Goal: Navigation & Orientation: Find specific page/section

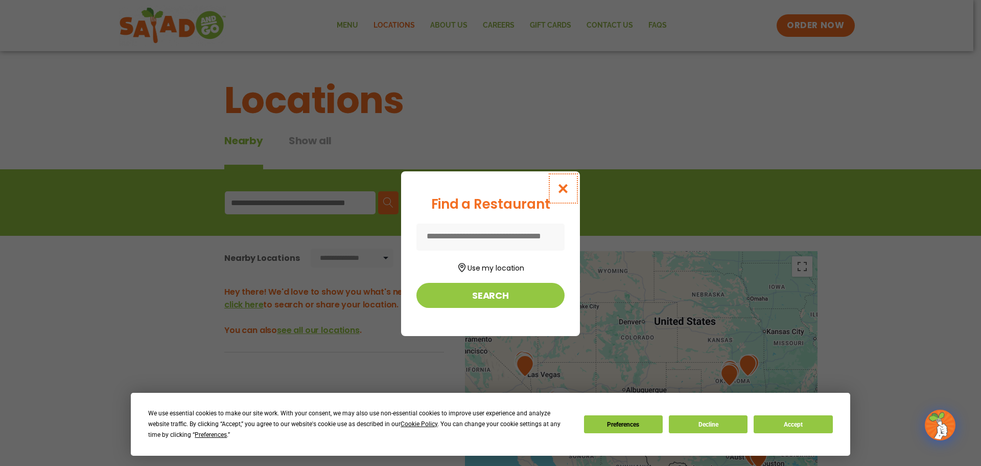
click at [567, 194] on button "Close modal" at bounding box center [563, 188] width 33 height 34
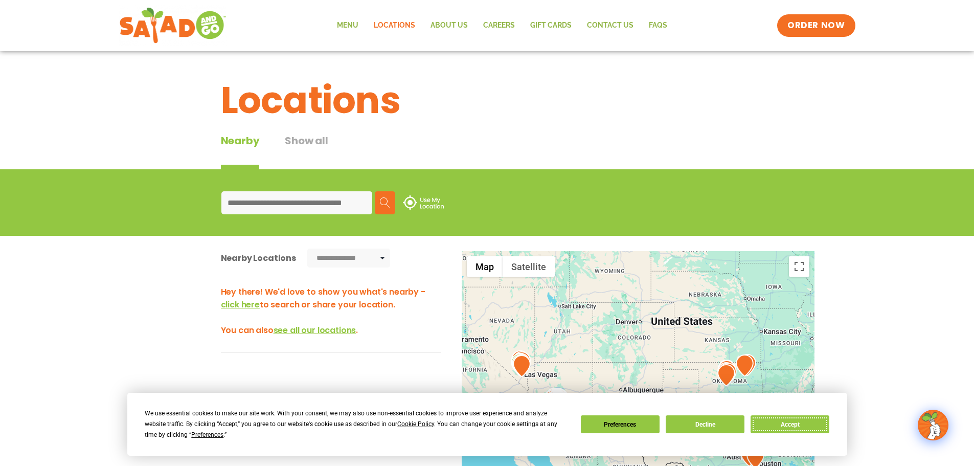
click at [777, 427] on button "Accept" at bounding box center [789, 424] width 79 height 18
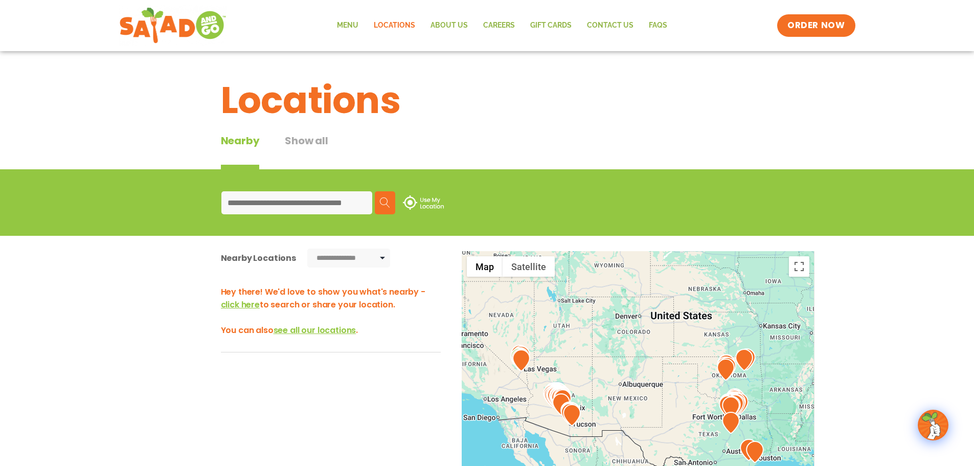
drag, startPoint x: 786, startPoint y: 387, endPoint x: 718, endPoint y: 314, distance: 99.8
click at [718, 314] on div at bounding box center [638, 420] width 353 height 338
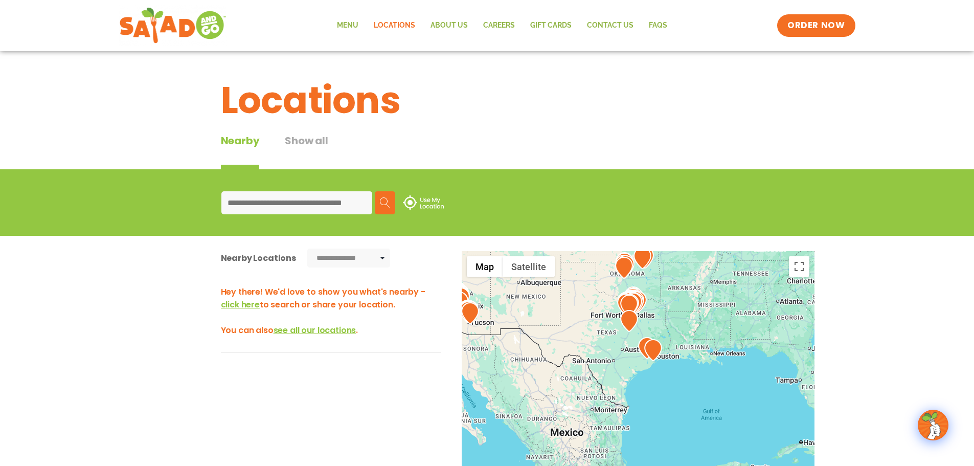
click at [667, 297] on div at bounding box center [638, 420] width 353 height 338
click at [668, 297] on div at bounding box center [638, 420] width 353 height 338
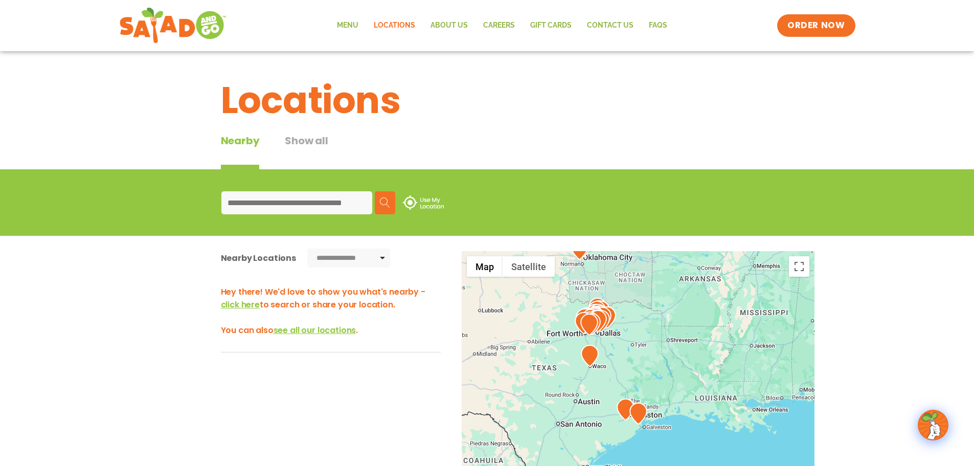
click at [622, 327] on div at bounding box center [638, 420] width 353 height 338
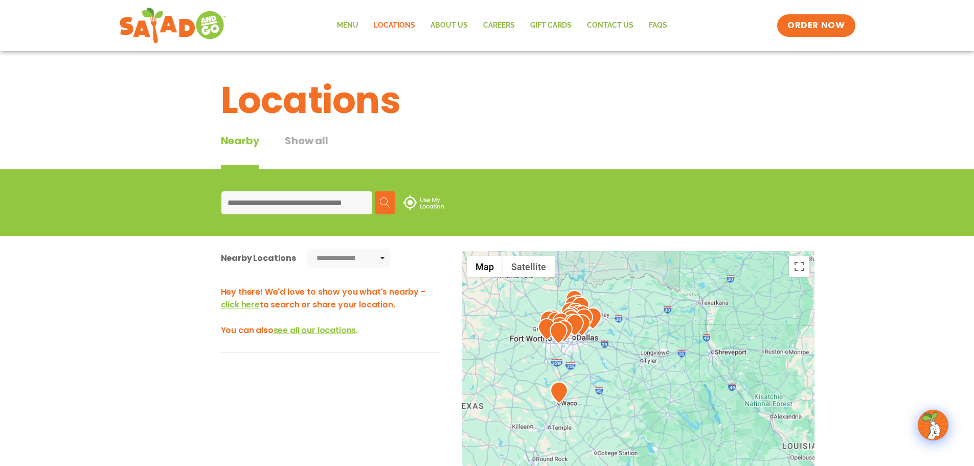
click at [619, 333] on div at bounding box center [638, 420] width 353 height 338
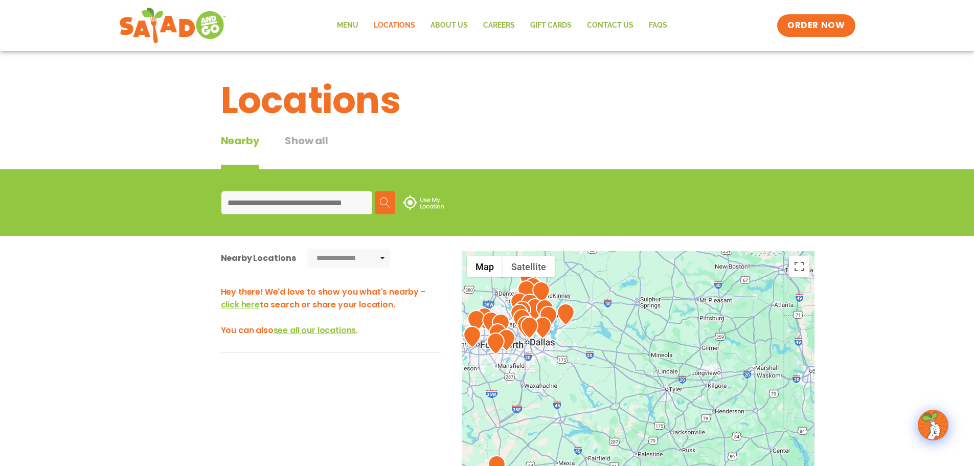
drag, startPoint x: 614, startPoint y: 304, endPoint x: 717, endPoint y: 333, distance: 107.3
click at [717, 333] on div at bounding box center [638, 420] width 353 height 338
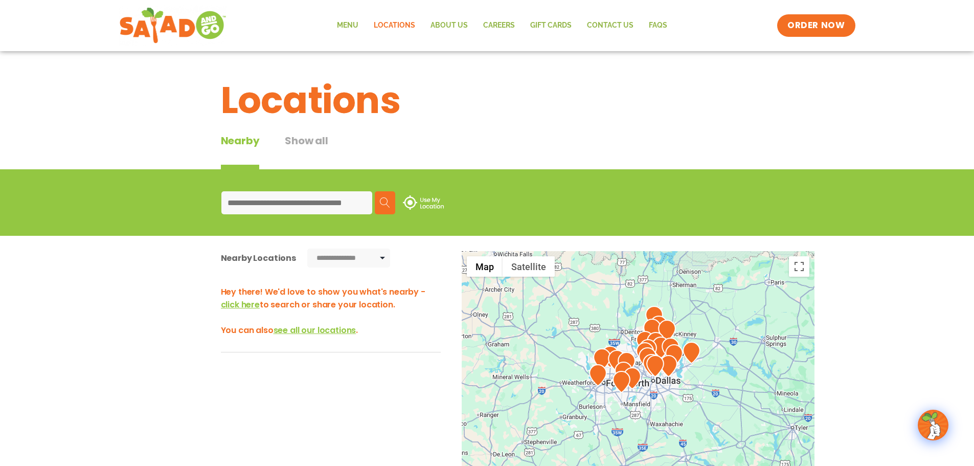
click at [603, 314] on div at bounding box center [638, 420] width 353 height 338
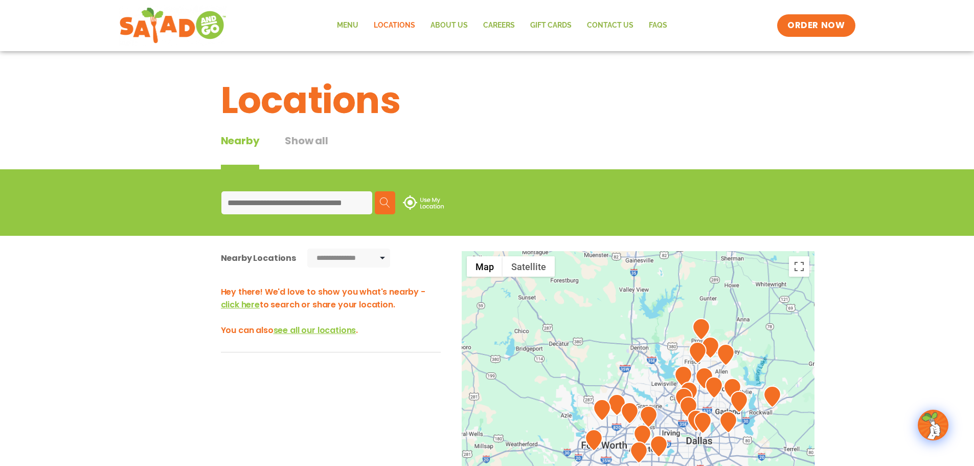
click at [642, 371] on div at bounding box center [638, 420] width 353 height 338
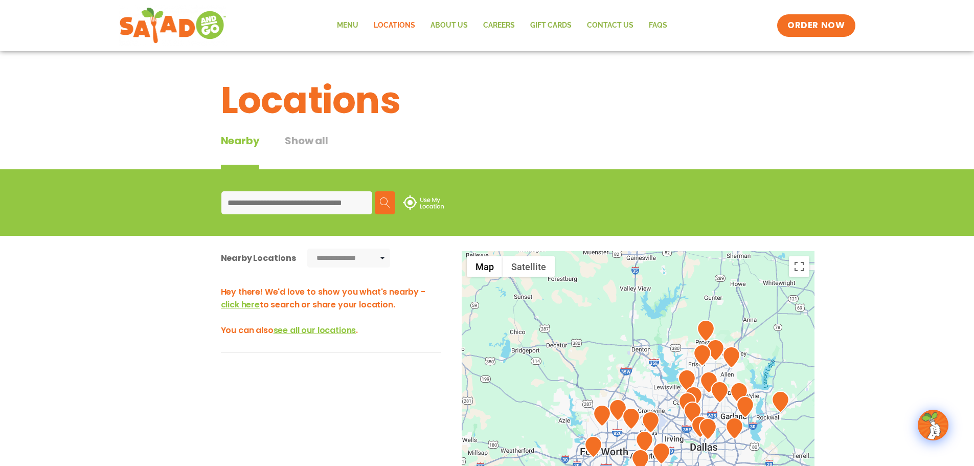
click at [642, 371] on div at bounding box center [638, 420] width 353 height 338
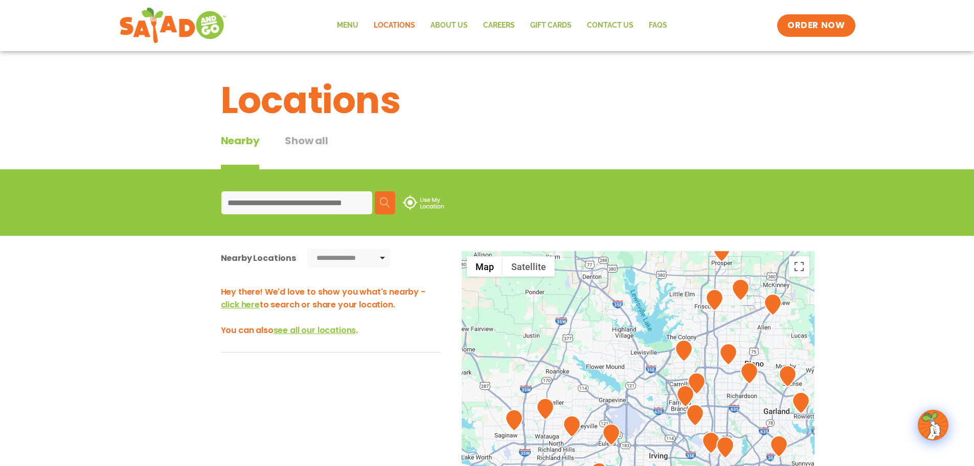
drag, startPoint x: 693, startPoint y: 372, endPoint x: 661, endPoint y: 335, distance: 48.6
click at [639, 315] on div at bounding box center [638, 420] width 353 height 338
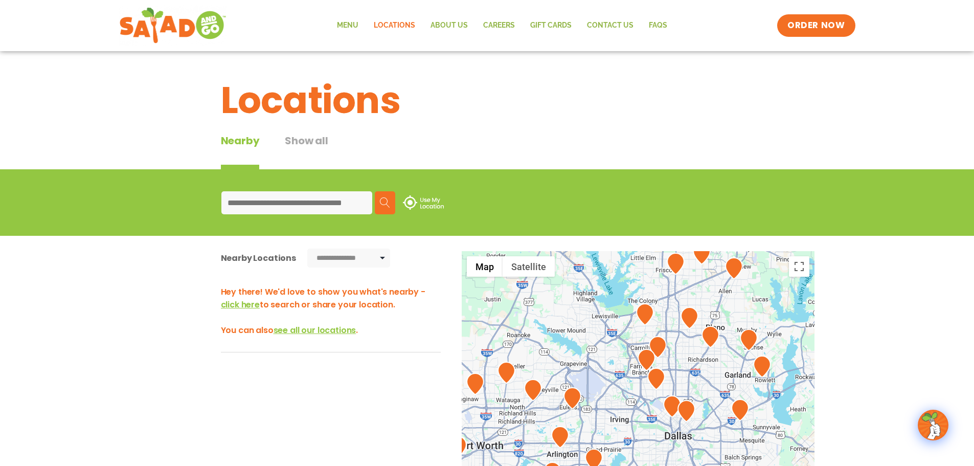
click at [616, 328] on div at bounding box center [638, 420] width 353 height 338
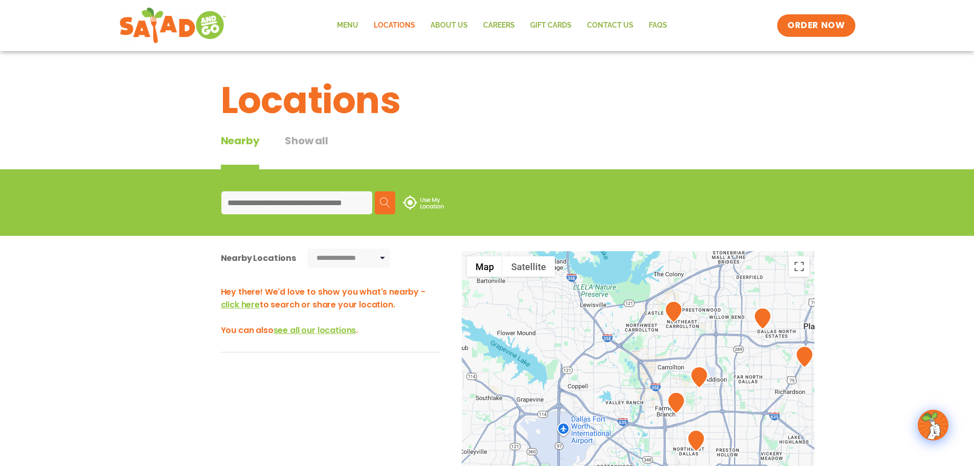
click at [694, 336] on div at bounding box center [638, 420] width 353 height 338
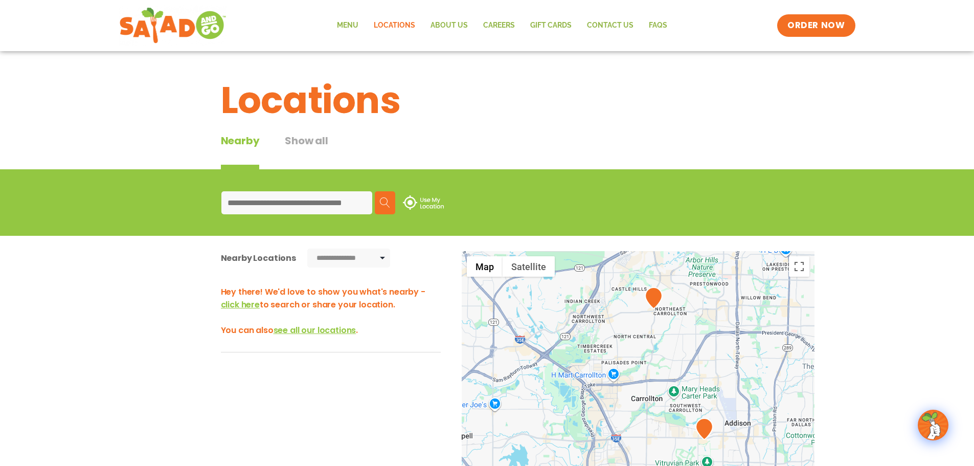
click at [676, 318] on div at bounding box center [638, 420] width 353 height 338
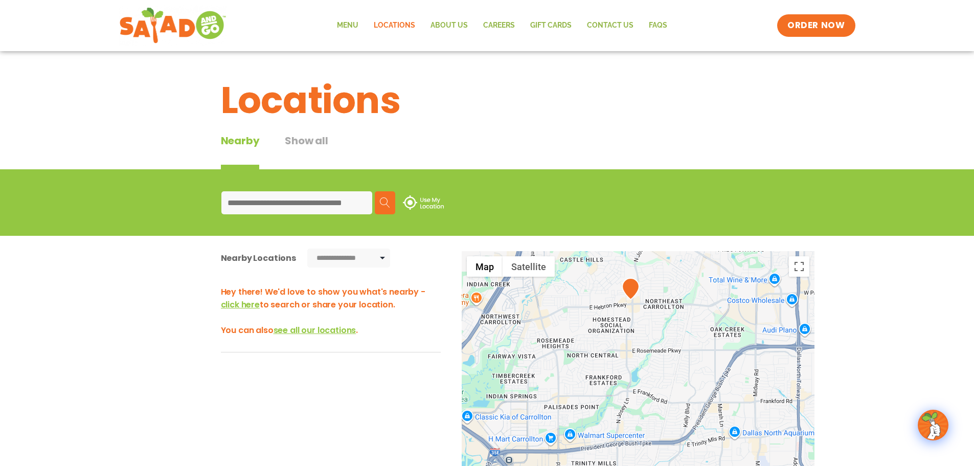
click at [659, 300] on div at bounding box center [638, 420] width 353 height 338
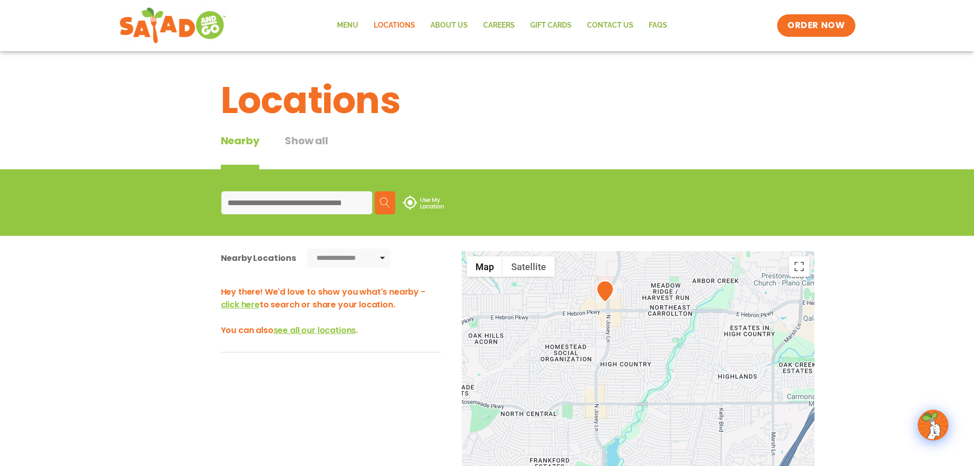
drag, startPoint x: 622, startPoint y: 296, endPoint x: 627, endPoint y: 302, distance: 7.7
click at [627, 302] on div at bounding box center [638, 420] width 353 height 338
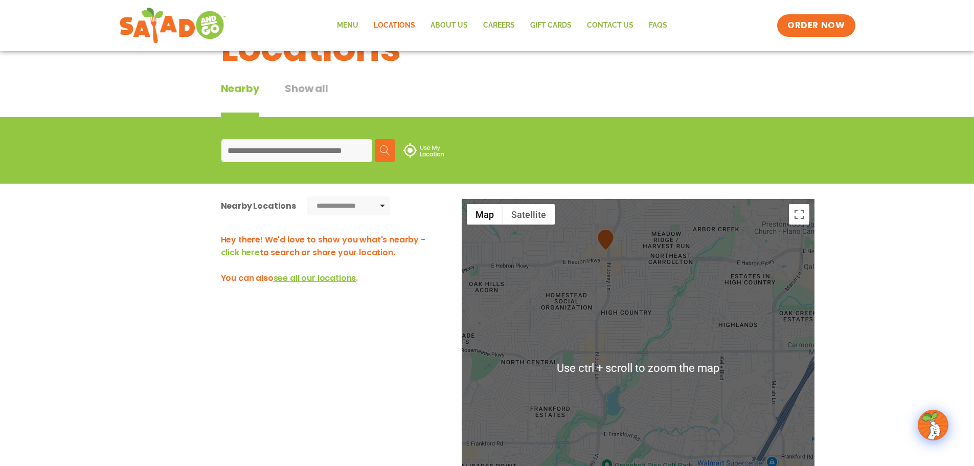
scroll to position [51, 0]
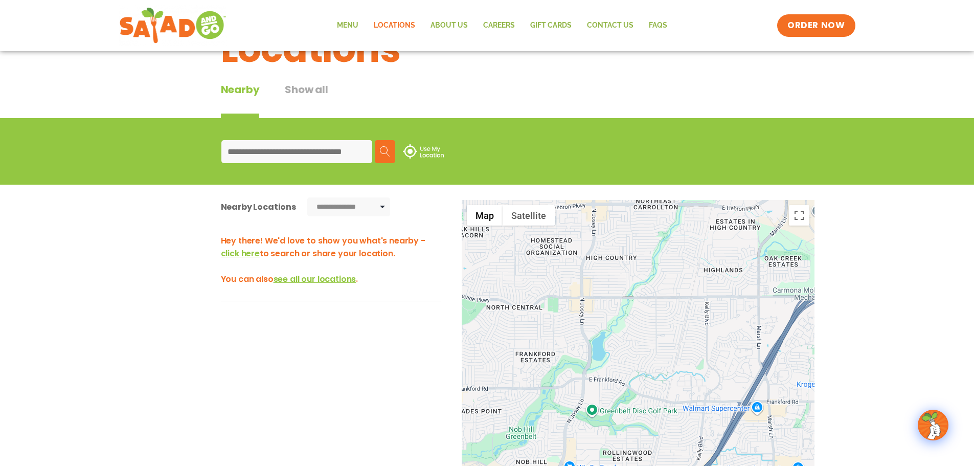
drag, startPoint x: 672, startPoint y: 301, endPoint x: 652, endPoint y: 255, distance: 49.7
click at [652, 255] on div at bounding box center [638, 369] width 353 height 338
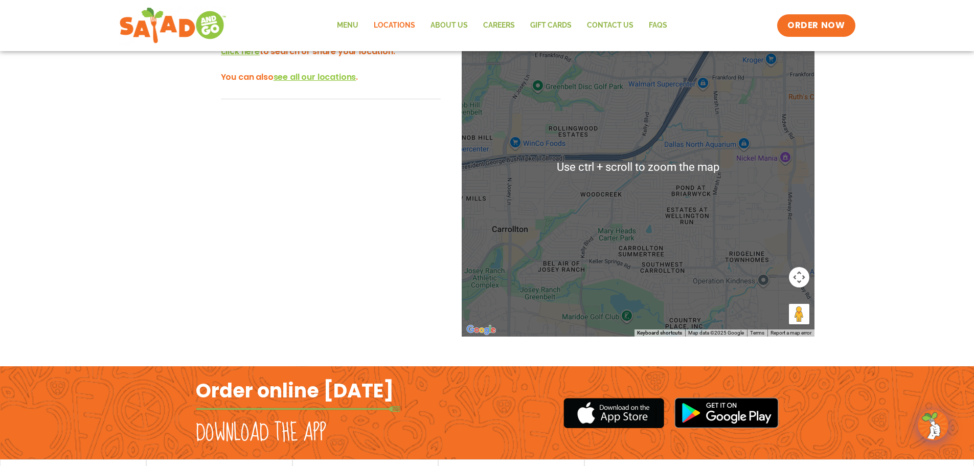
scroll to position [256, 0]
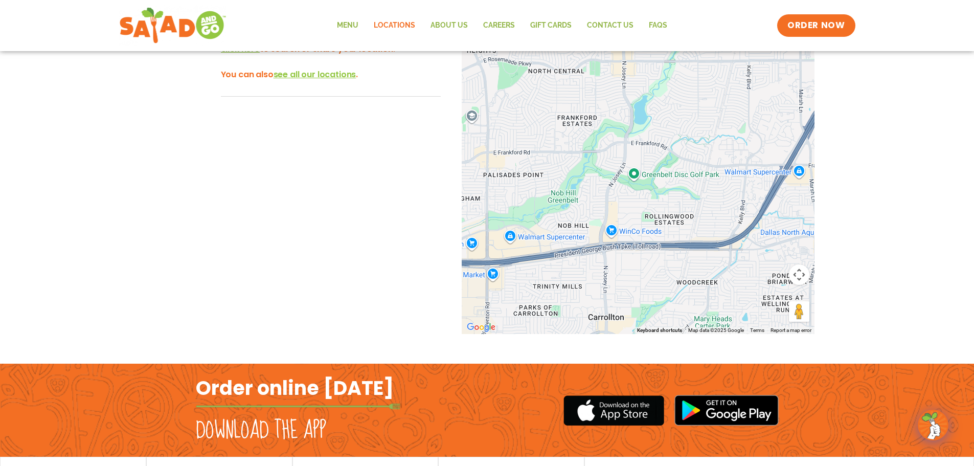
drag, startPoint x: 645, startPoint y: 231, endPoint x: 758, endPoint y: 334, distance: 153.8
click at [758, 334] on div "← Move left → Move right ↑ Move up ↓ Move down + Zoom in - Zoom out Home Jump l…" at bounding box center [487, 184] width 685 height 378
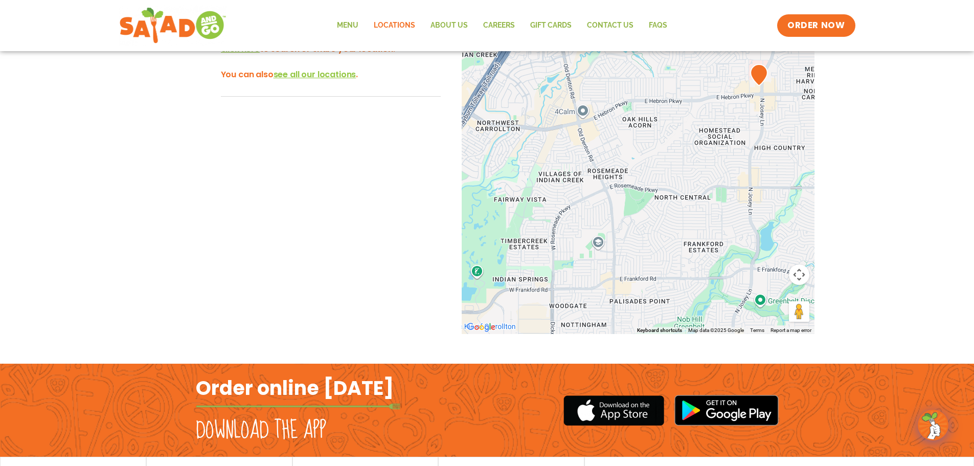
drag, startPoint x: 716, startPoint y: 263, endPoint x: 709, endPoint y: 264, distance: 7.2
click at [721, 275] on div at bounding box center [638, 164] width 353 height 338
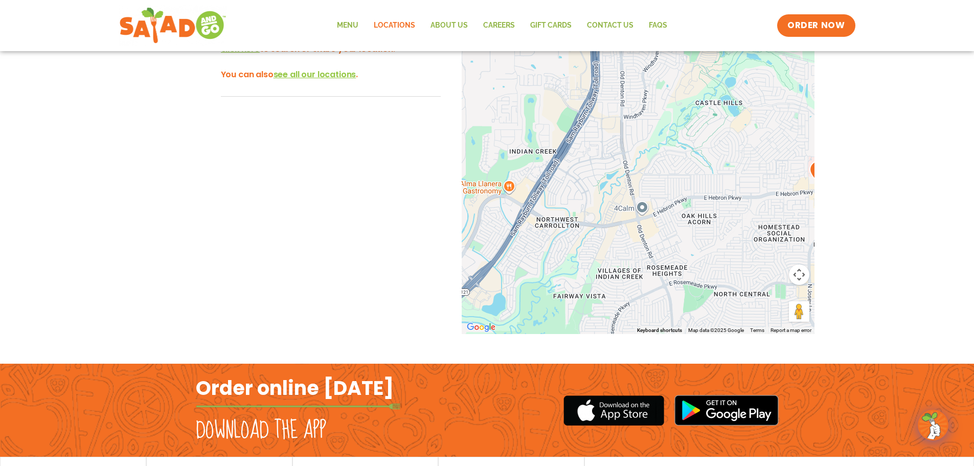
drag, startPoint x: 845, startPoint y: 164, endPoint x: 833, endPoint y: 264, distance: 100.5
click at [833, 264] on div "**********" at bounding box center [487, 177] width 974 height 394
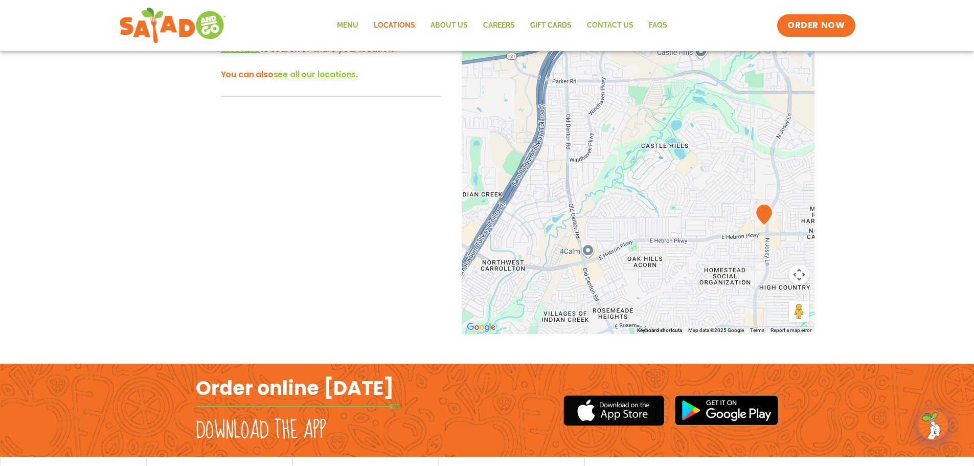
drag, startPoint x: 722, startPoint y: 164, endPoint x: 617, endPoint y: 148, distance: 106.0
click at [617, 148] on div at bounding box center [638, 164] width 353 height 338
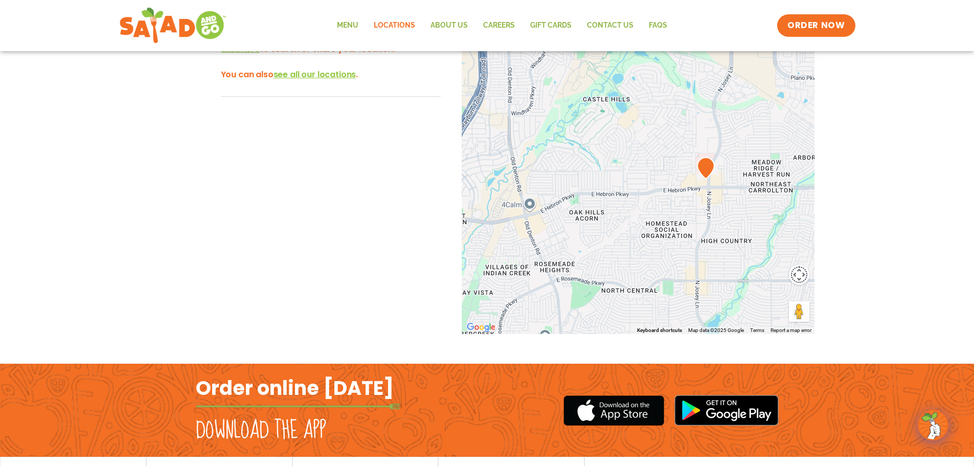
click at [803, 276] on button "Map camera controls" at bounding box center [799, 274] width 20 height 20
click at [757, 302] on button "Move down" at bounding box center [748, 300] width 20 height 20
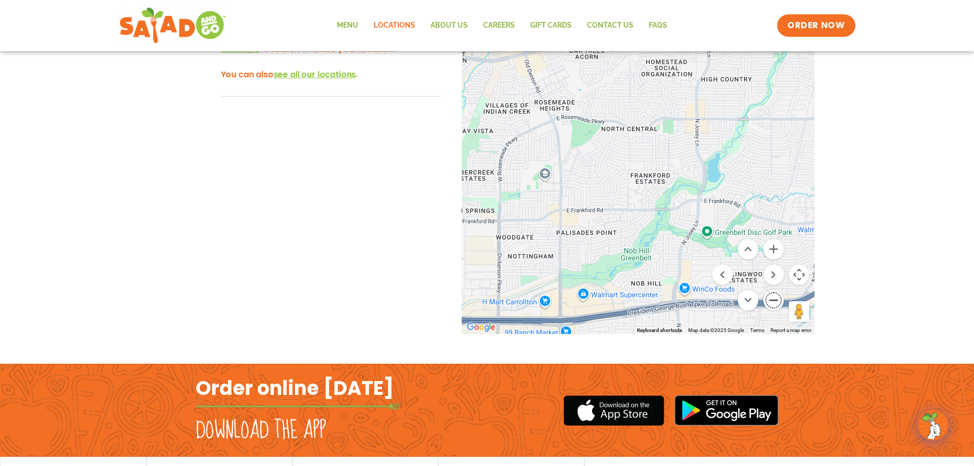
click at [776, 300] on button "Zoom out" at bounding box center [773, 300] width 20 height 20
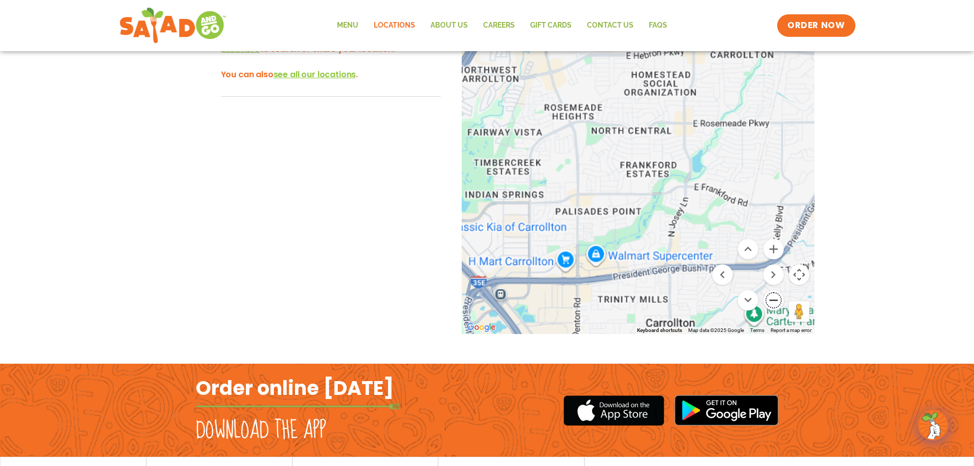
click at [776, 300] on button "Zoom out" at bounding box center [773, 300] width 20 height 20
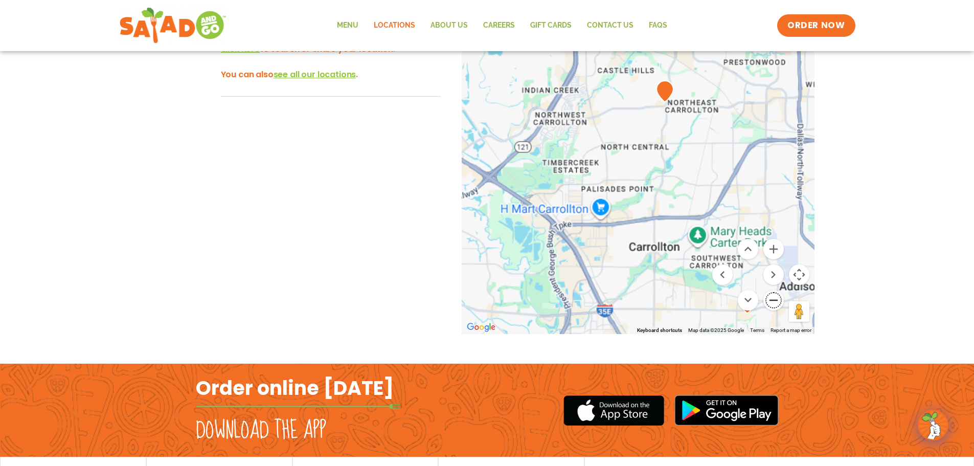
click at [776, 300] on button "Zoom out" at bounding box center [773, 300] width 20 height 20
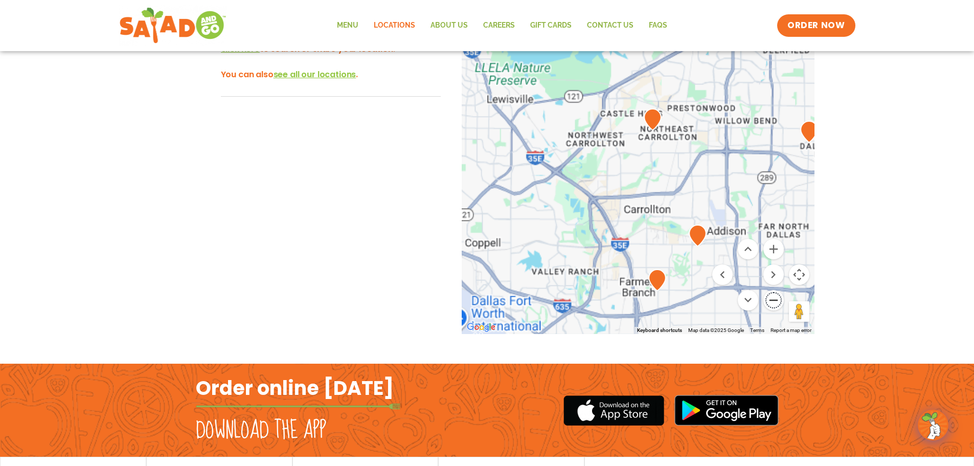
click at [776, 300] on button "Zoom out" at bounding box center [773, 300] width 20 height 20
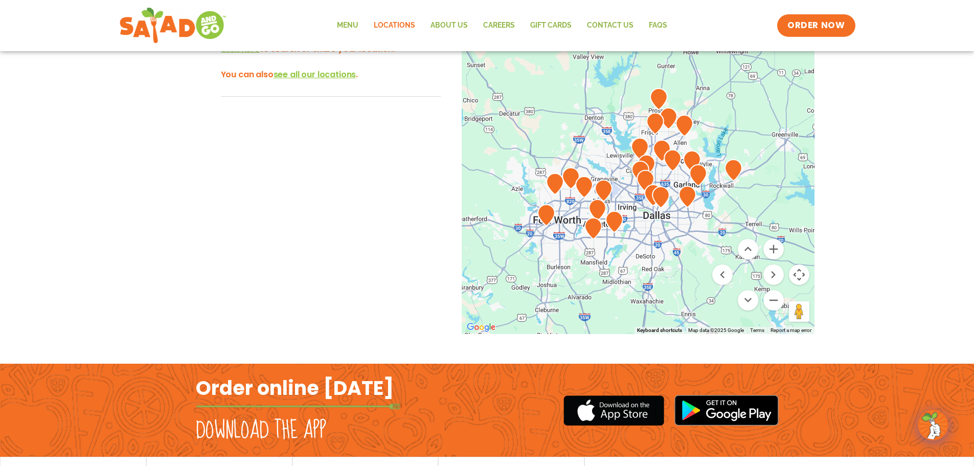
click at [654, 180] on div at bounding box center [638, 164] width 353 height 338
click at [655, 174] on img at bounding box center [646, 165] width 18 height 22
click at [587, 173] on div at bounding box center [638, 164] width 353 height 338
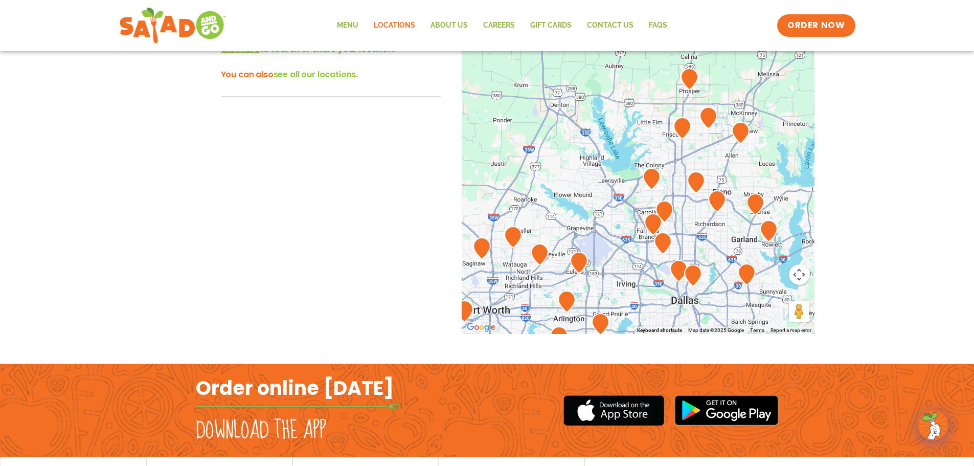
drag, startPoint x: 679, startPoint y: 163, endPoint x: 636, endPoint y: 208, distance: 62.2
click at [636, 208] on div at bounding box center [638, 164] width 353 height 338
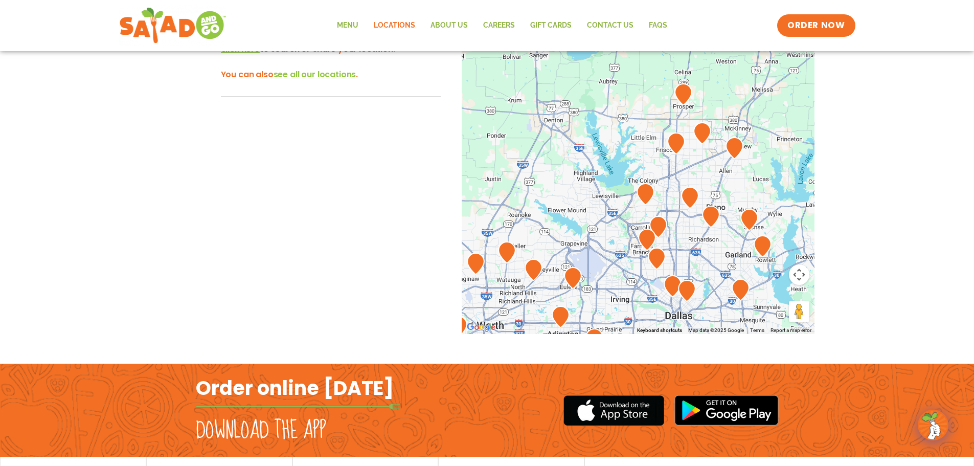
click at [627, 231] on div at bounding box center [638, 164] width 353 height 338
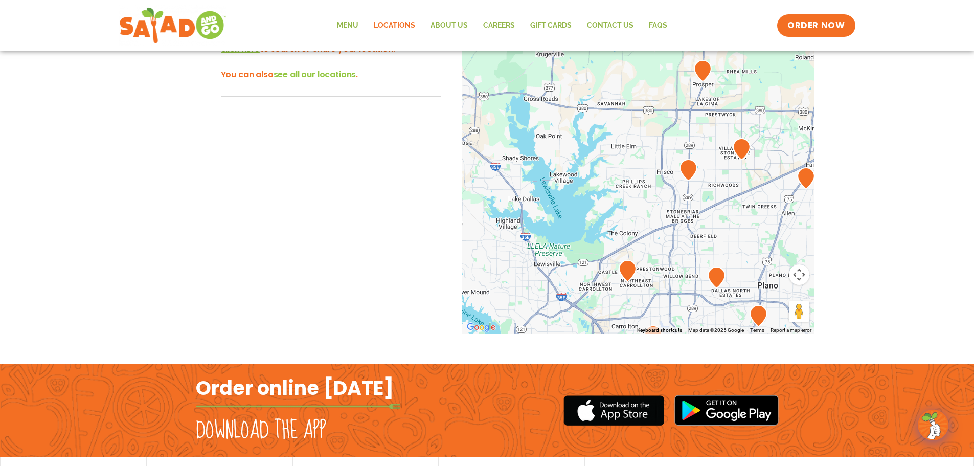
drag, startPoint x: 651, startPoint y: 227, endPoint x: 646, endPoint y: 308, distance: 81.5
click at [646, 308] on div at bounding box center [638, 164] width 353 height 338
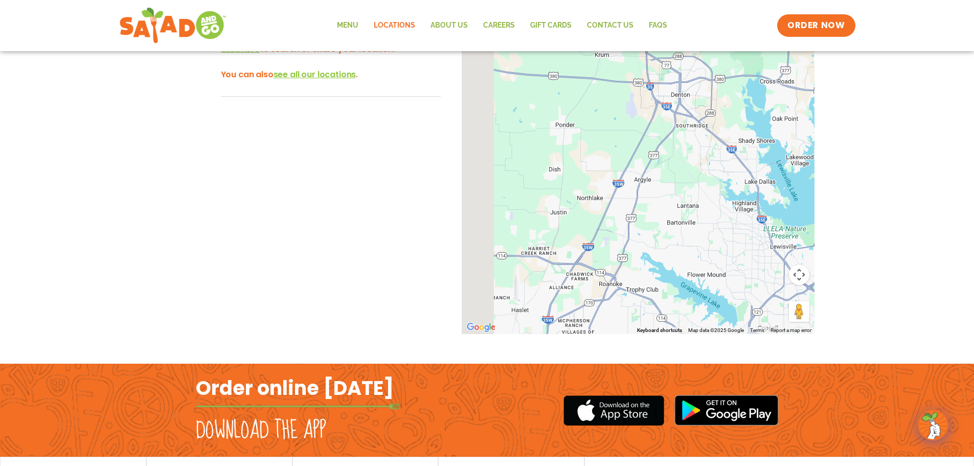
drag, startPoint x: 589, startPoint y: 192, endPoint x: 828, endPoint y: 170, distance: 240.3
click at [828, 170] on div "← Move left → Move right ↑ Move up ↓ Move down + Zoom in - Zoom out Home Jump l…" at bounding box center [487, 184] width 685 height 378
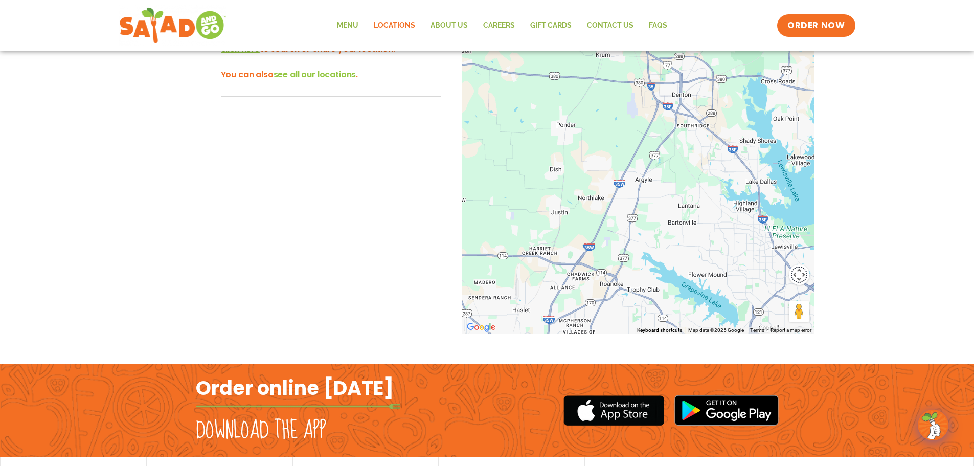
click at [804, 276] on button "Map camera controls" at bounding box center [799, 274] width 20 height 20
click at [774, 296] on button "Zoom out" at bounding box center [773, 300] width 20 height 20
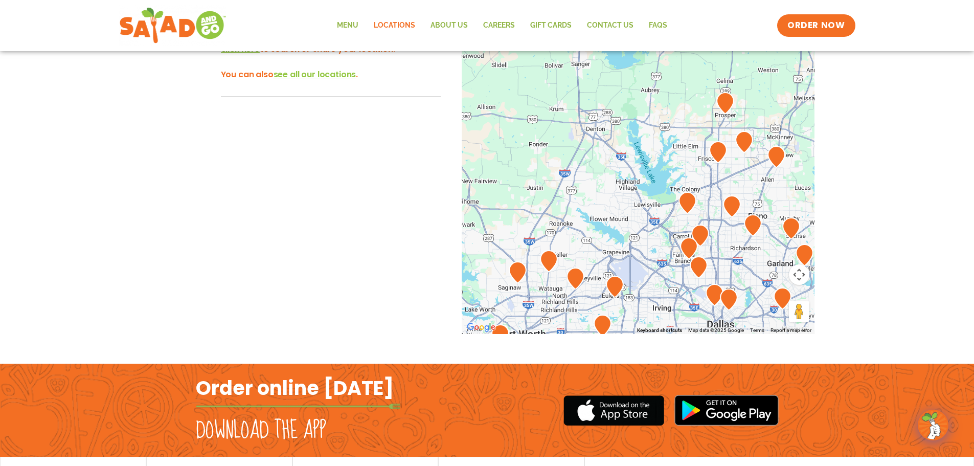
drag, startPoint x: 744, startPoint y: 168, endPoint x: 704, endPoint y: 166, distance: 39.9
click at [704, 166] on div at bounding box center [638, 164] width 353 height 338
